Goal: Information Seeking & Learning: Learn about a topic

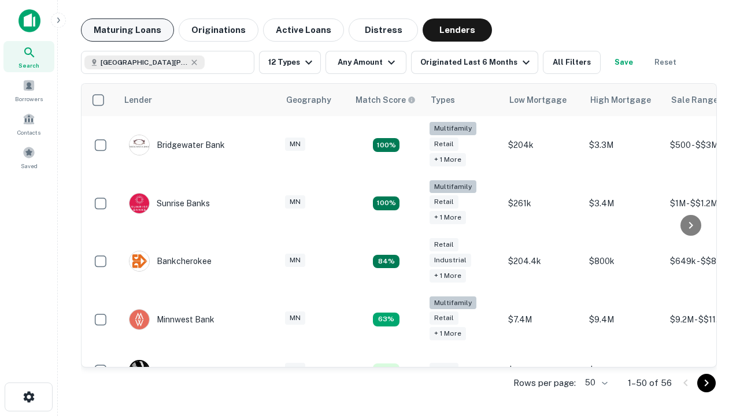
click at [127, 30] on button "Maturing Loans" at bounding box center [127, 29] width 93 height 23
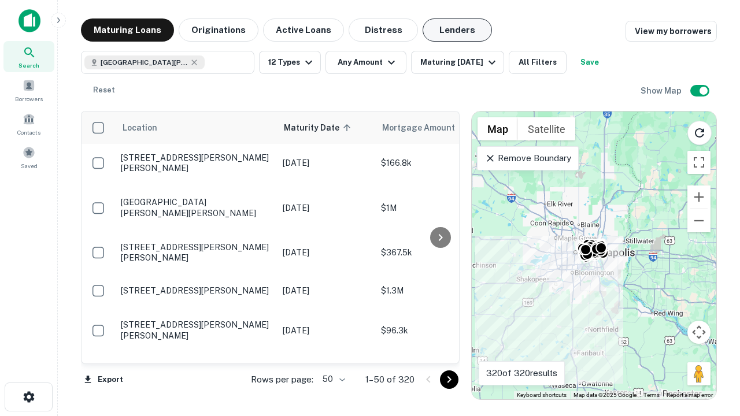
click at [457, 30] on button "Lenders" at bounding box center [456, 29] width 69 height 23
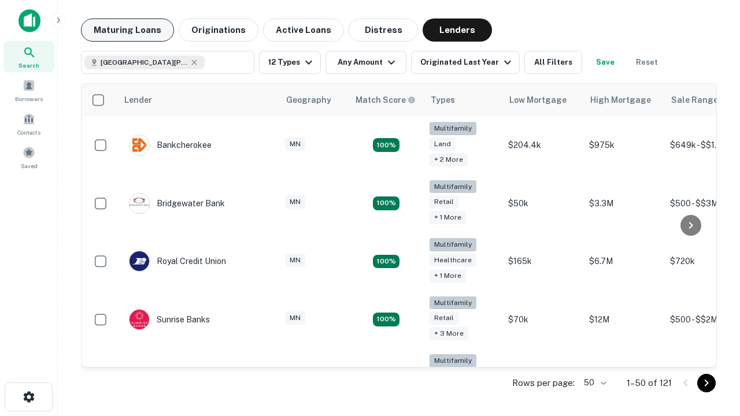
click at [127, 30] on button "Maturing Loans" at bounding box center [127, 29] width 93 height 23
